Goal: Task Accomplishment & Management: Use online tool/utility

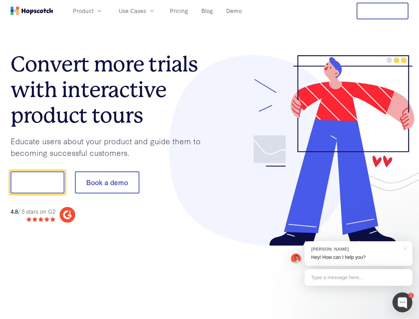
click at [210, 159] on div at bounding box center [309, 150] width 199 height 191
click at [94, 11] on span "Product" at bounding box center [83, 11] width 21 height 8
click at [146, 11] on span "Use Cases" at bounding box center [132, 11] width 27 height 8
click at [383, 11] on button "Free Trial" at bounding box center [383, 11] width 52 height 17
click at [37, 182] on button "Show me!" at bounding box center [38, 182] width 54 height 22
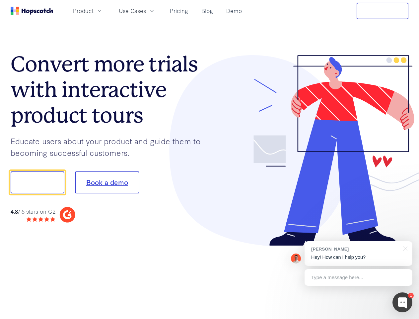
click at [107, 182] on button "Book a demo" at bounding box center [107, 182] width 64 height 22
click at [403, 302] on div at bounding box center [403, 302] width 20 height 20
click at [359, 253] on div "[PERSON_NAME] Hey! How can I help you?" at bounding box center [359, 253] width 108 height 25
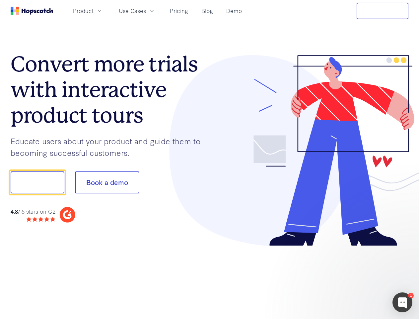
click at [404, 248] on div at bounding box center [350, 181] width 125 height 221
click at [359, 277] on div at bounding box center [350, 226] width 125 height 132
